Goal: Task Accomplishment & Management: Manage account settings

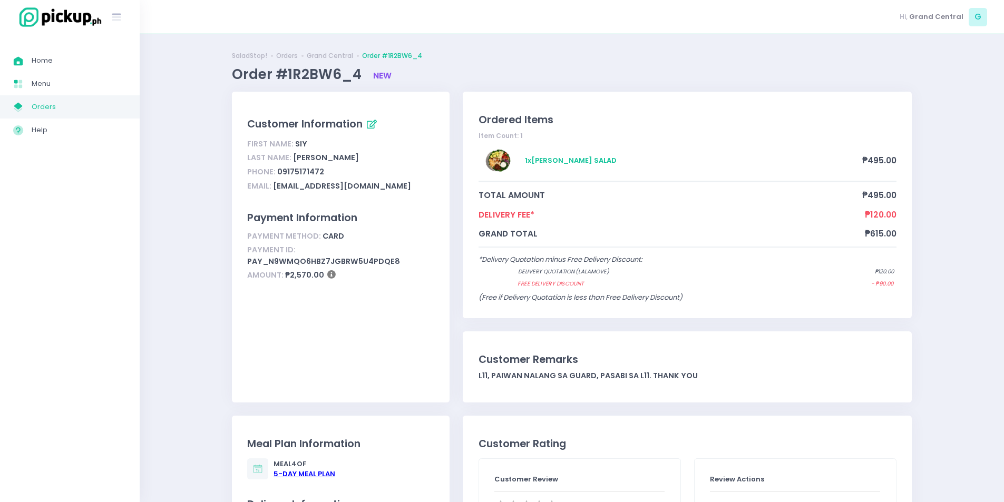
click at [115, 107] on span "Orders" at bounding box center [79, 107] width 95 height 14
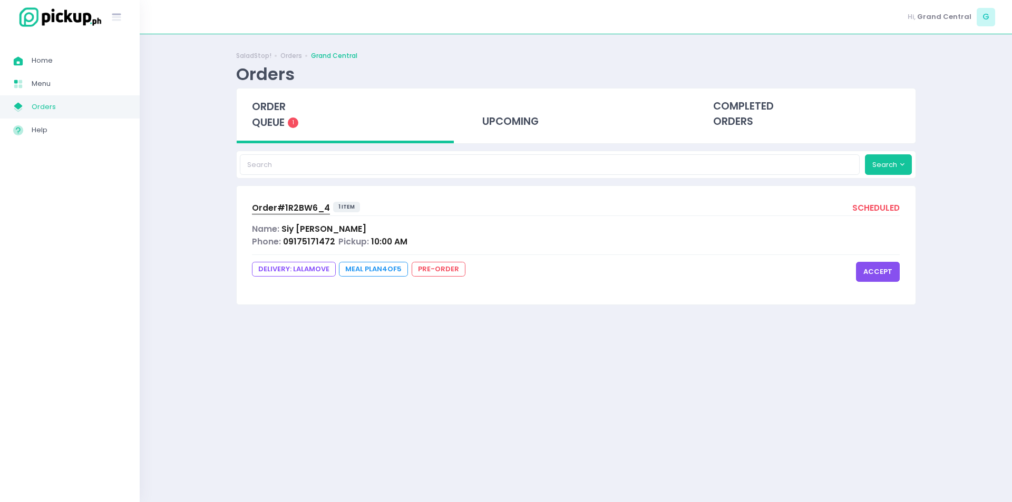
click at [899, 275] on button "accept" at bounding box center [878, 272] width 44 height 20
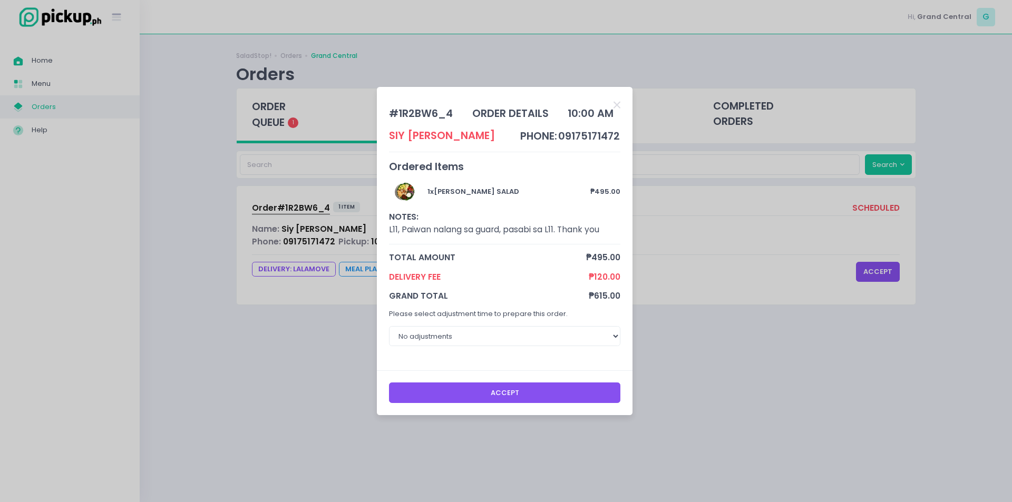
click at [551, 390] on button "Accept" at bounding box center [505, 393] width 232 height 20
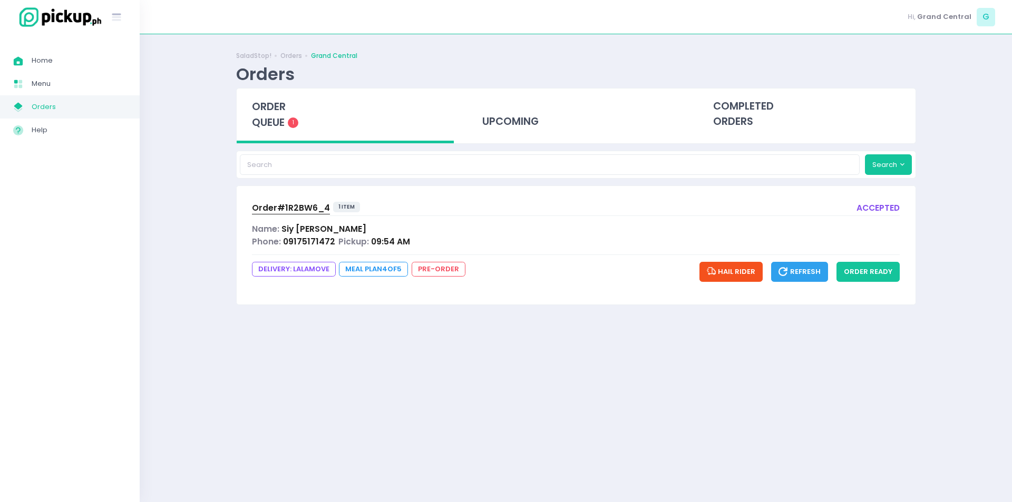
click at [500, 297] on div "Order# 1R2BW6_4 1 item accepted Name: Siy Marvin Phone: 09175171472 Pickup: 09:…" at bounding box center [576, 245] width 679 height 118
click at [890, 272] on button "order ready" at bounding box center [867, 272] width 63 height 20
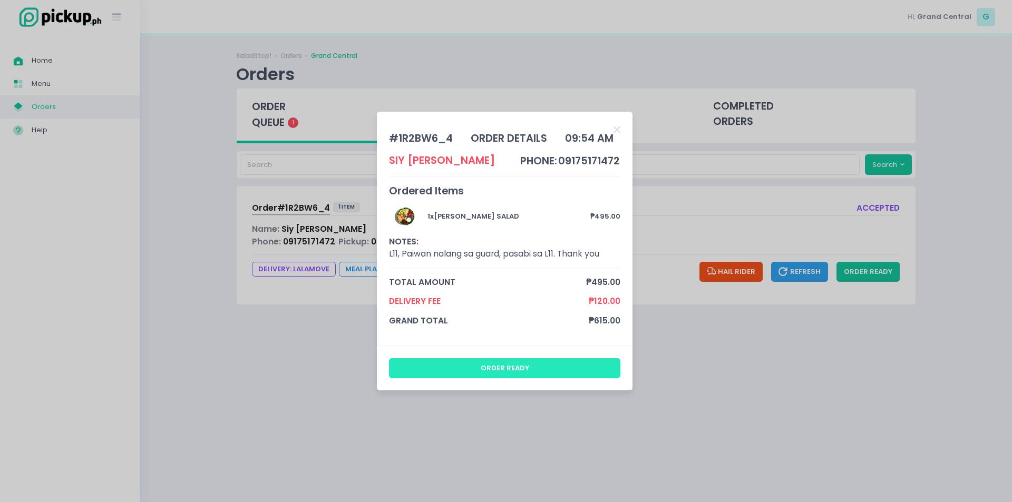
click at [499, 365] on button "order ready" at bounding box center [505, 368] width 232 height 20
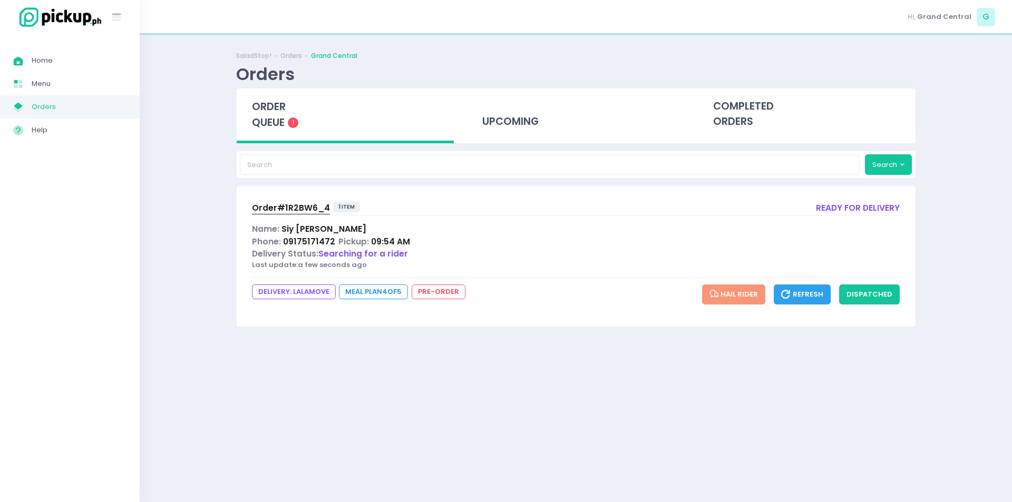
click at [106, 109] on span "Orders" at bounding box center [79, 107] width 95 height 14
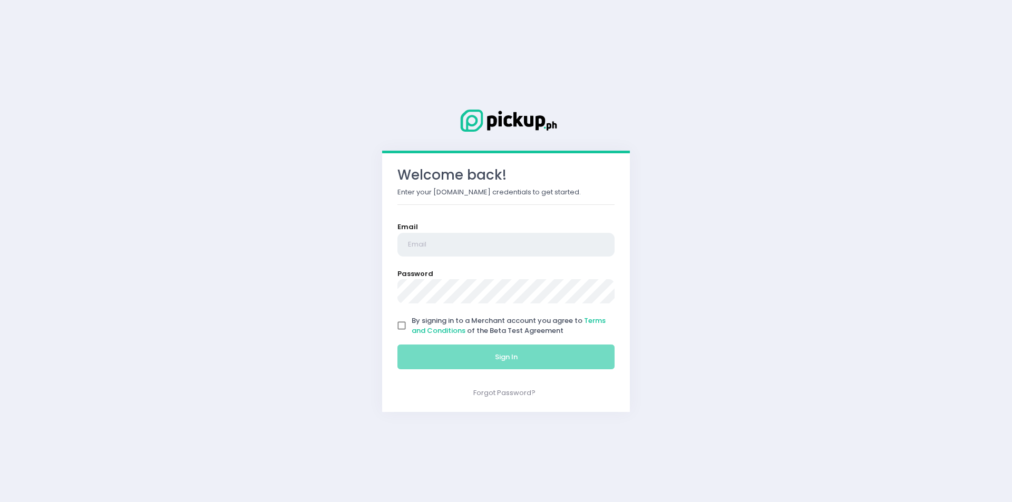
type input "[EMAIL_ADDRESS][DOMAIN_NAME]"
click at [403, 330] on input "By signing in to a Merchant account you agree to Terms and Conditions of the Be…" at bounding box center [402, 326] width 20 height 20
checkbox input "true"
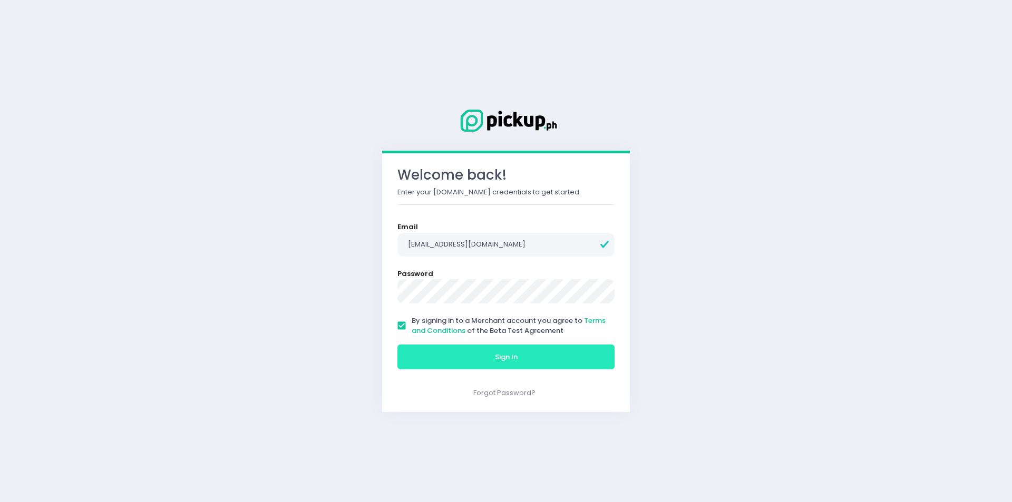
click at [450, 361] on button "Sign In" at bounding box center [505, 357] width 217 height 25
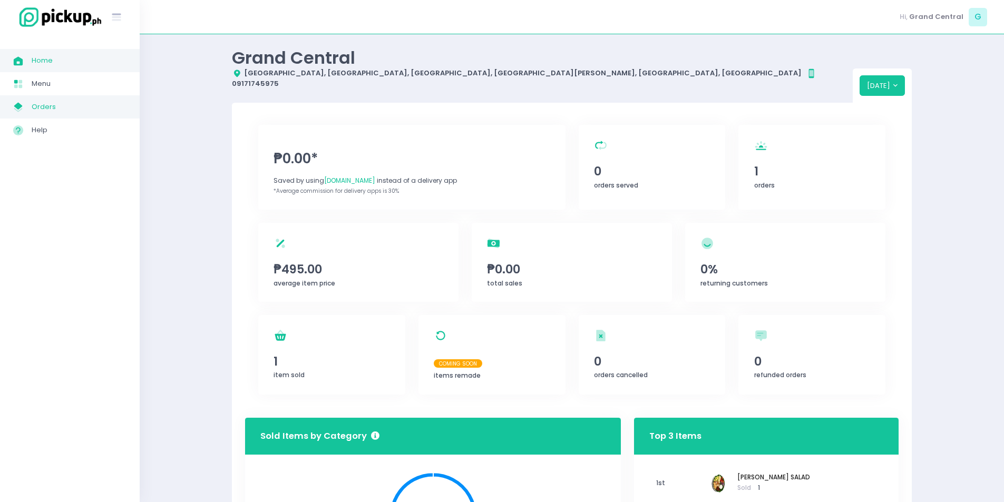
click at [43, 109] on span "Orders" at bounding box center [79, 107] width 95 height 14
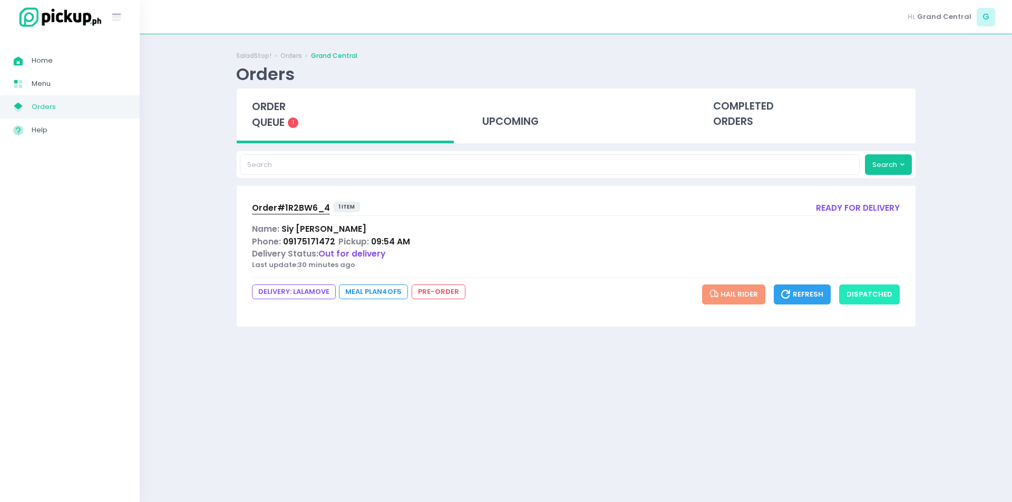
click at [878, 293] on button "dispatched" at bounding box center [869, 295] width 61 height 20
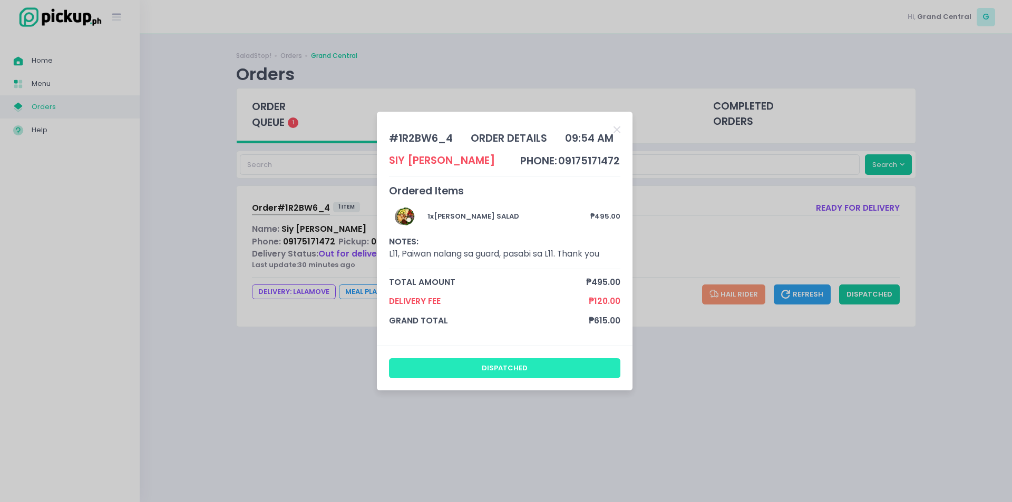
click at [517, 365] on button "dispatched" at bounding box center [505, 368] width 232 height 20
